Goal: Information Seeking & Learning: Learn about a topic

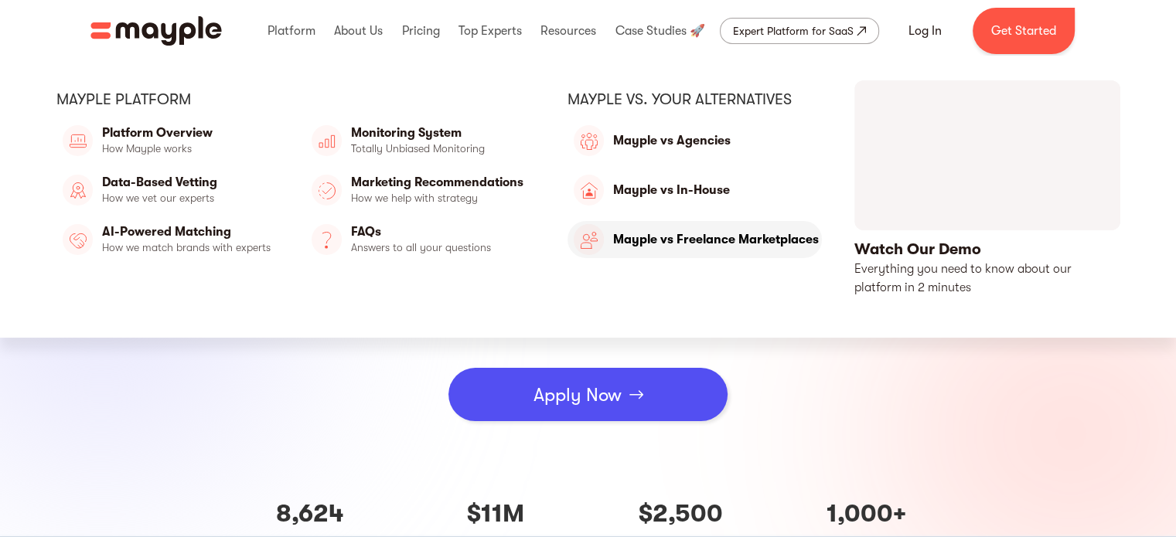
click at [673, 245] on link "Mayple vs Freelance Marketplaces" at bounding box center [694, 239] width 254 height 37
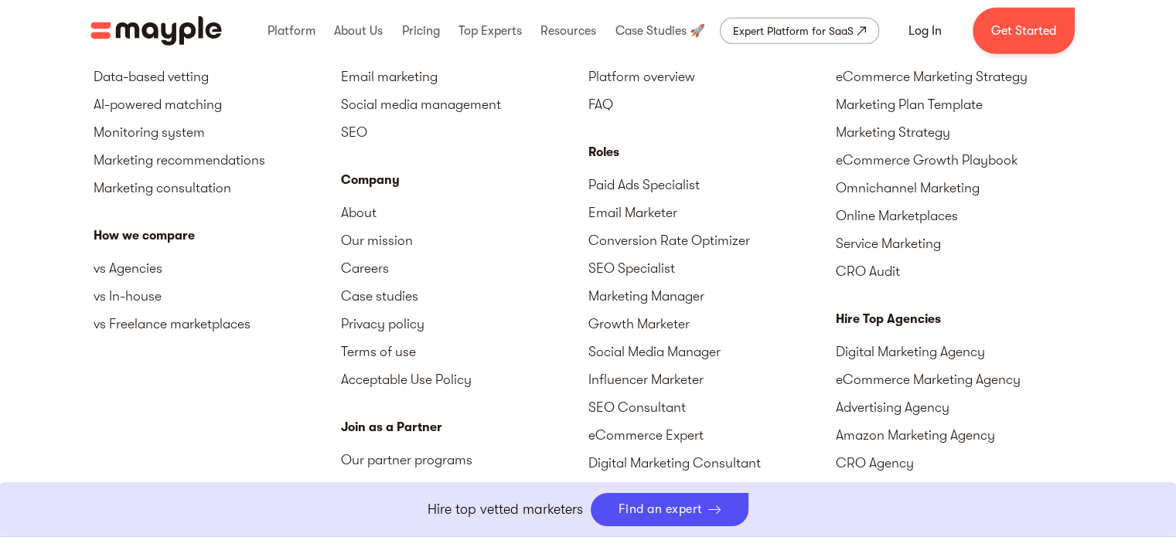
scroll to position [5030, 0]
click at [377, 268] on link "Careers" at bounding box center [464, 268] width 247 height 28
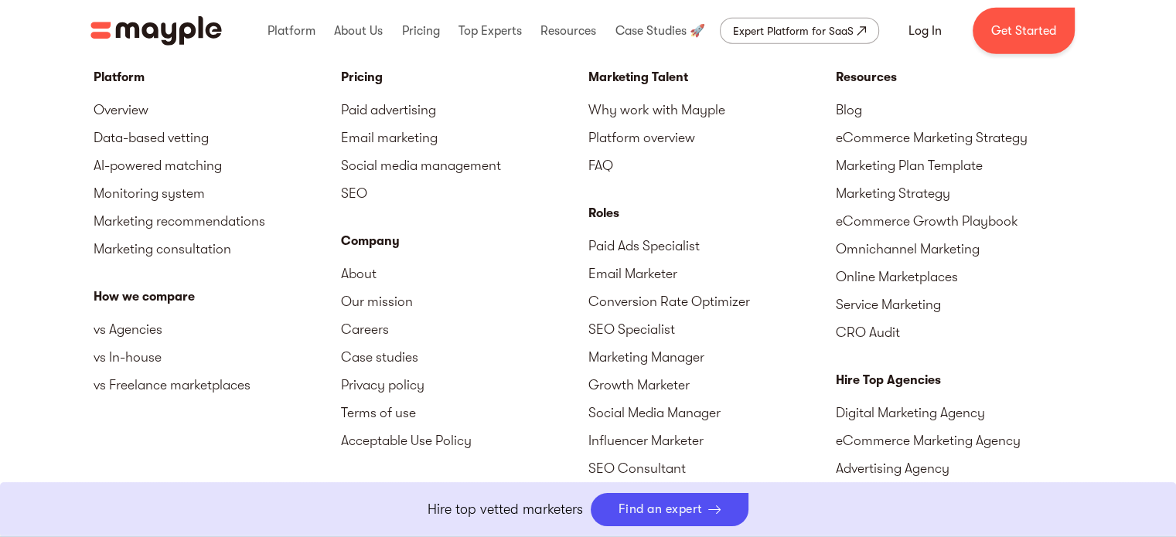
scroll to position [4137, 0]
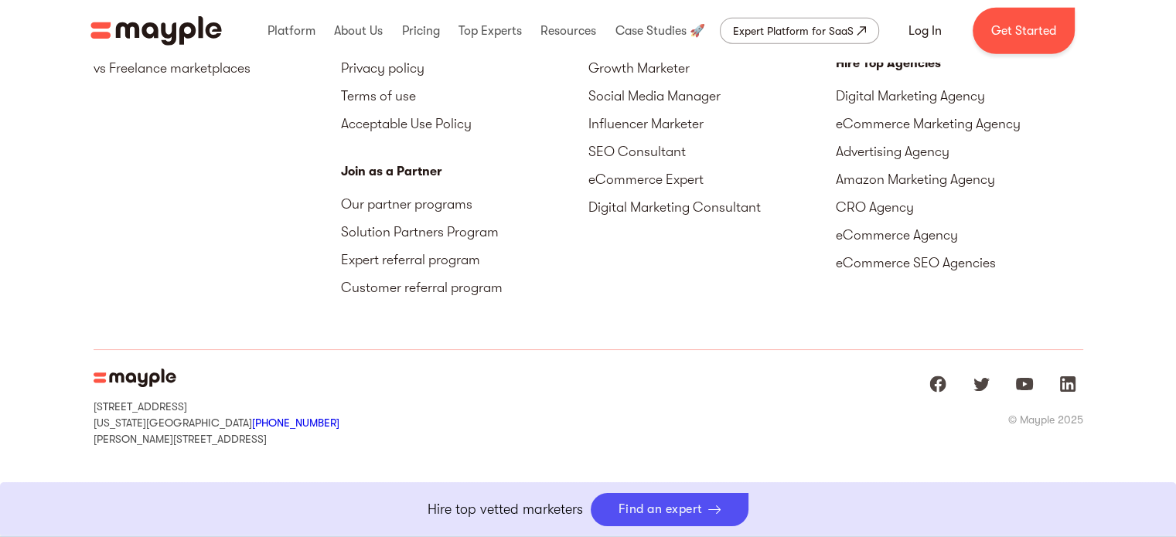
click at [138, 369] on img at bounding box center [135, 378] width 83 height 19
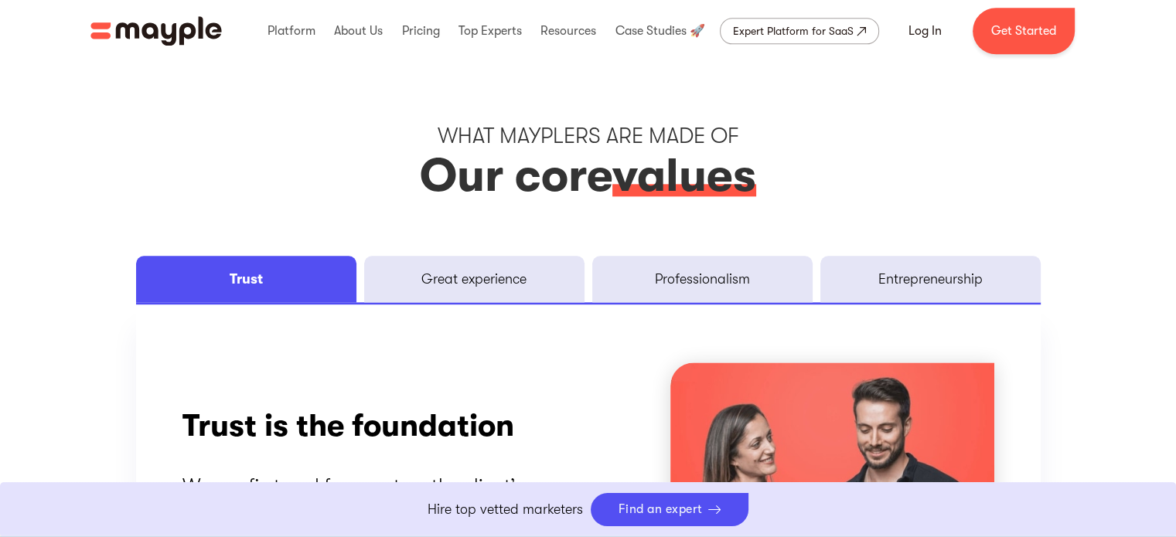
scroll to position [1916, 0]
click at [495, 294] on link "Great experience" at bounding box center [474, 278] width 220 height 46
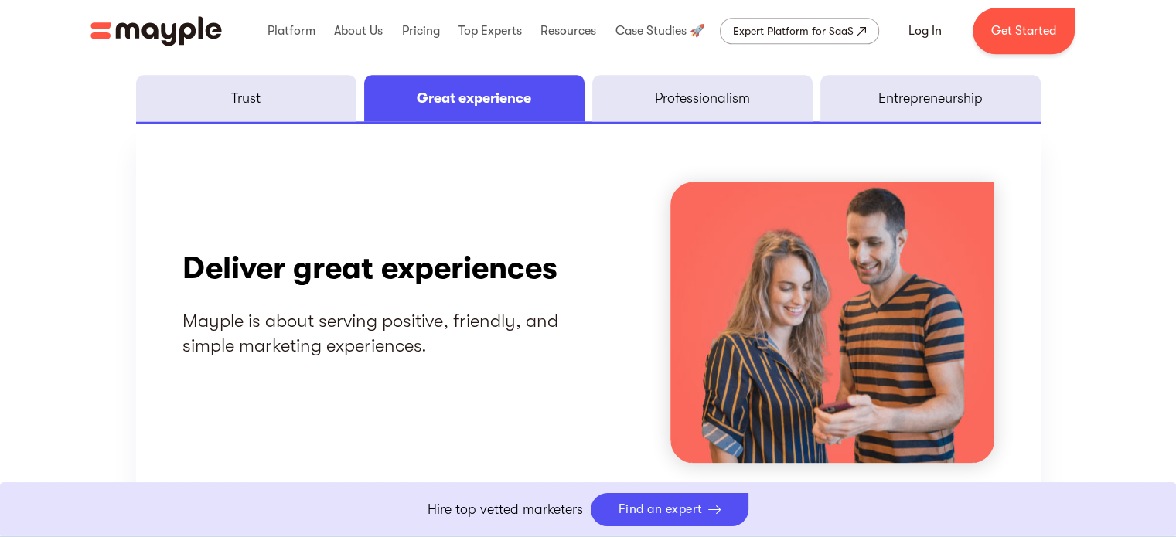
scroll to position [2105, 0]
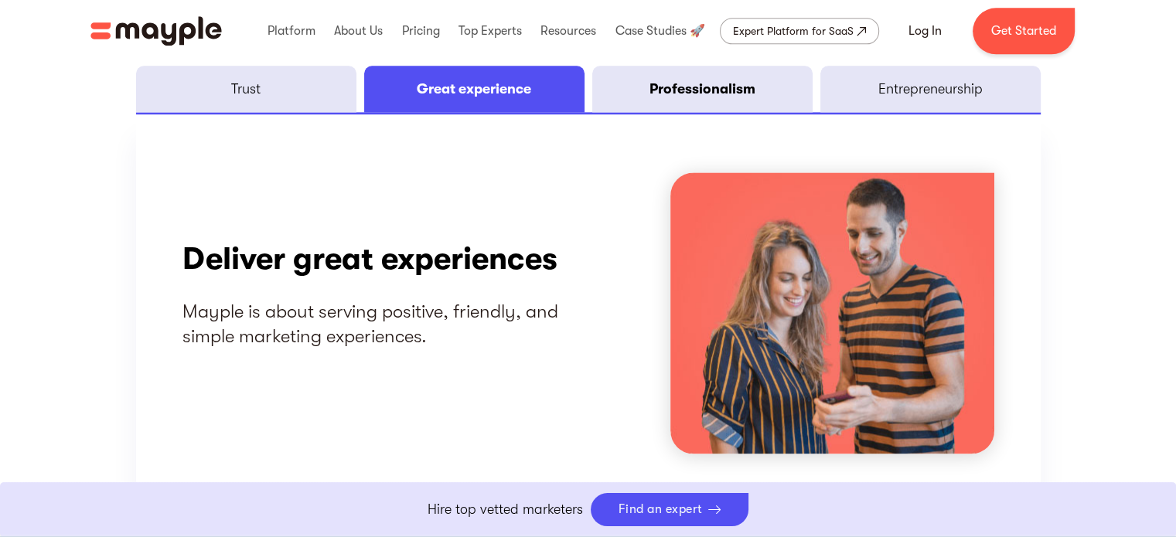
click at [697, 91] on div "Professionalism" at bounding box center [702, 89] width 106 height 19
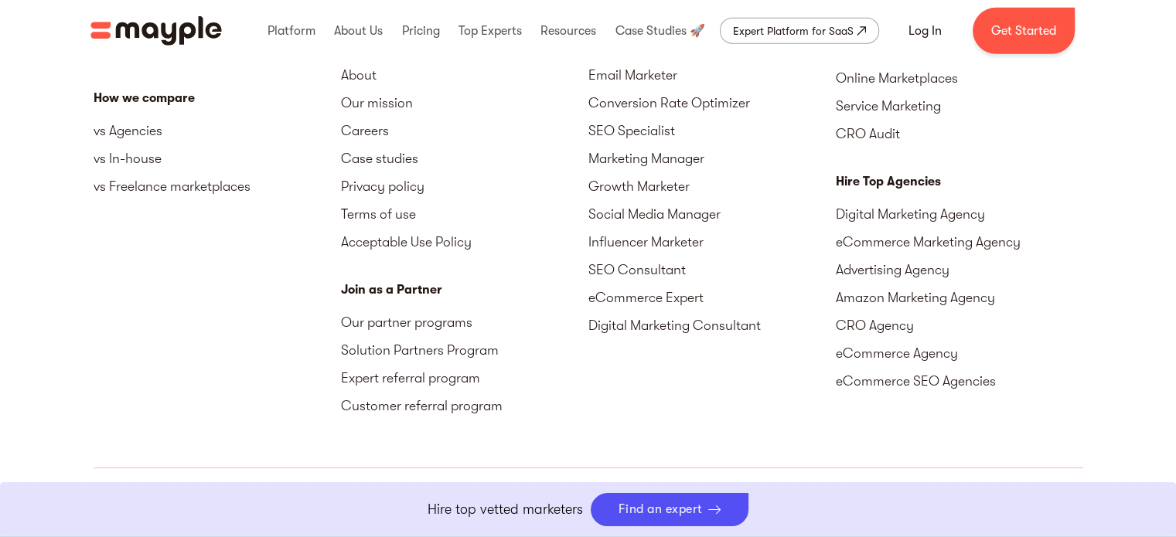
scroll to position [4019, 0]
click at [399, 349] on link "Solution Partners Program" at bounding box center [464, 349] width 247 height 28
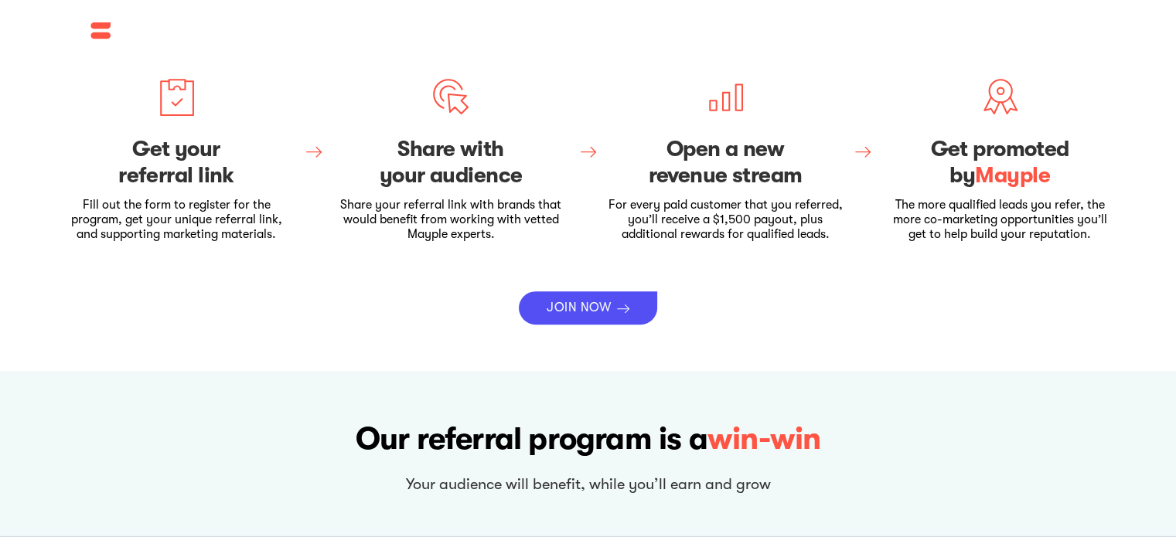
scroll to position [482, 0]
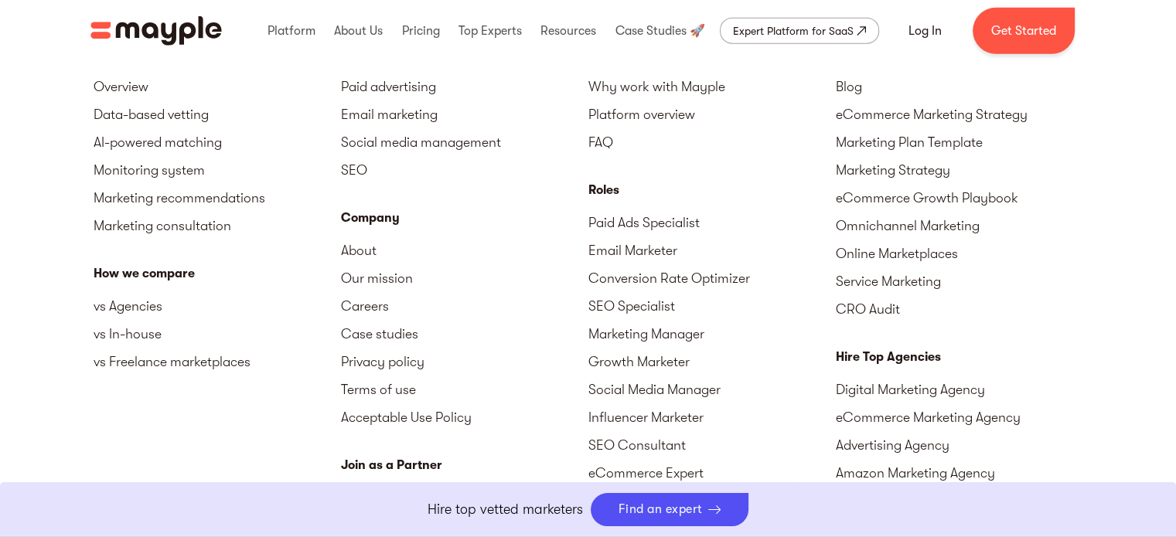
scroll to position [3845, 0]
click at [637, 308] on link "SEO Specialist" at bounding box center [711, 305] width 247 height 28
